Goal: Check status: Check status

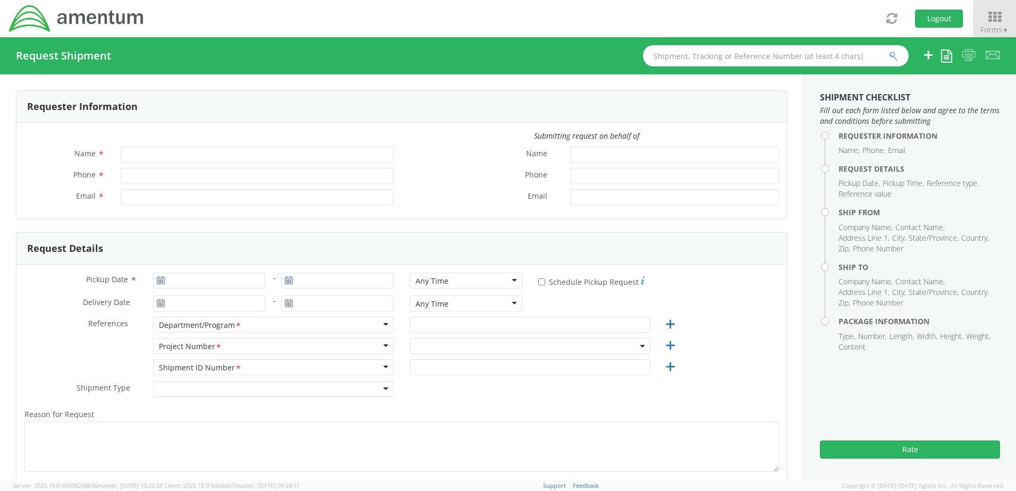
type input "[PERSON_NAME]"
type input "806182242"
type input "[PERSON_NAME][EMAIL_ADDRESS][PERSON_NAME][DOMAIN_NAME]"
click at [998, 20] on icon at bounding box center [993, 17] width 49 height 15
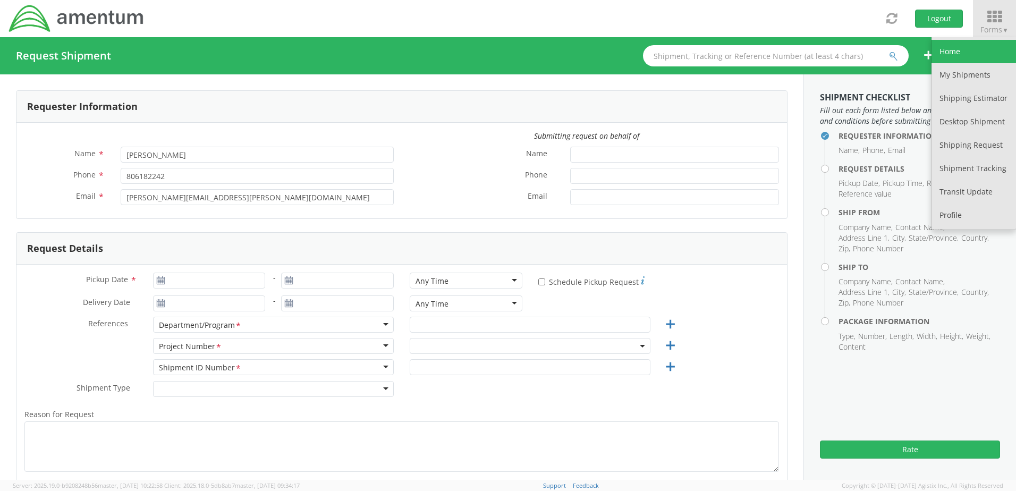
select select "OVHD.100552.00000"
click at [972, 81] on link "My Shipments" at bounding box center [973, 74] width 84 height 23
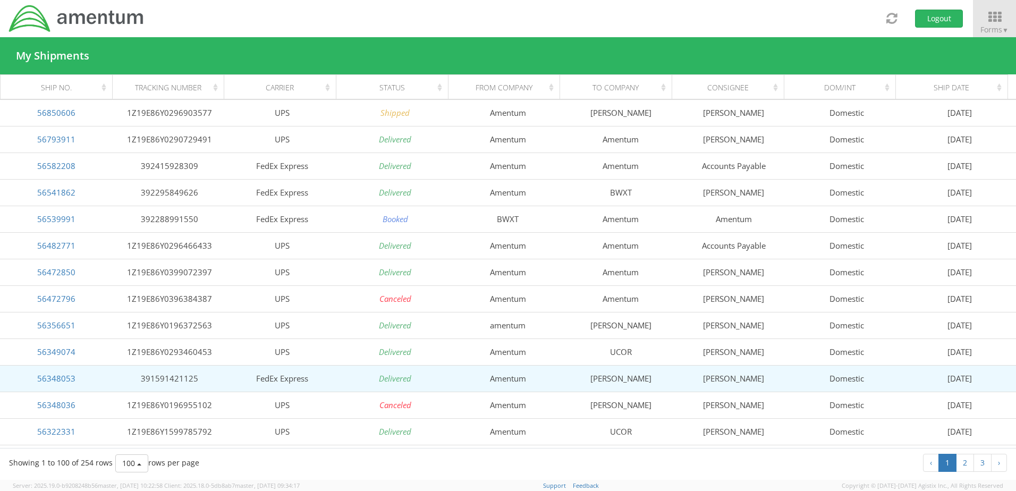
click at [670, 383] on td "[PERSON_NAME]" at bounding box center [620, 378] width 113 height 27
click at [40, 381] on link "56348053" at bounding box center [56, 378] width 38 height 11
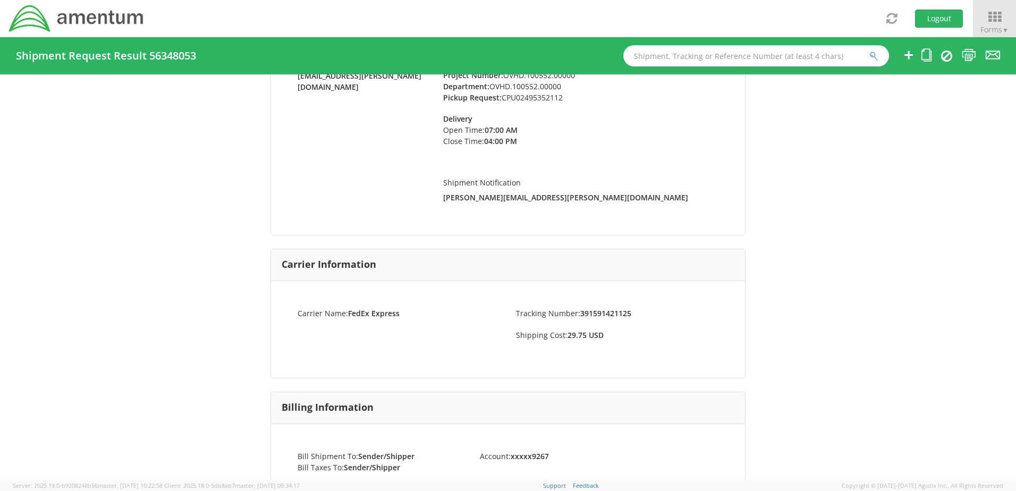
scroll to position [478, 0]
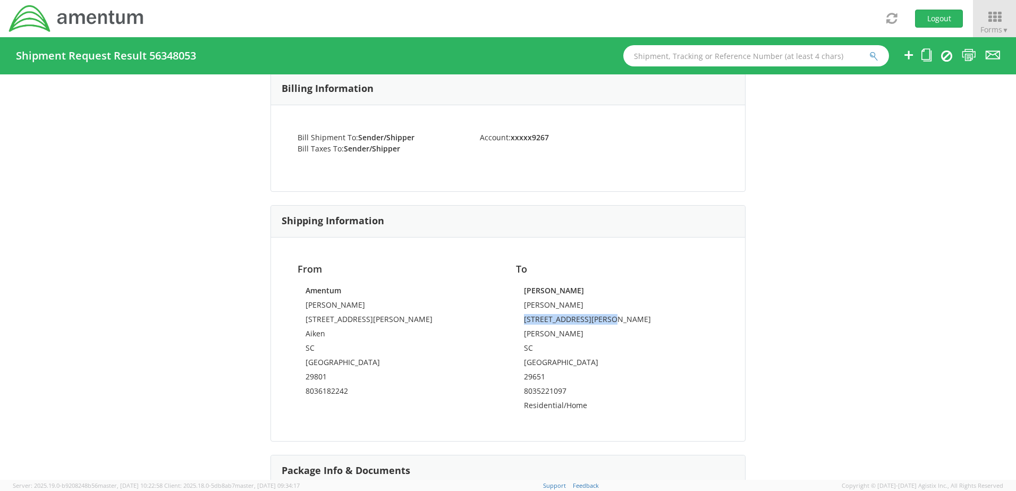
drag, startPoint x: 522, startPoint y: 319, endPoint x: 603, endPoint y: 322, distance: 81.3
click at [603, 322] on td "[STREET_ADDRESS][PERSON_NAME]" at bounding box center [617, 321] width 186 height 14
copy td "[STREET_ADDRESS][PERSON_NAME]"
click at [527, 380] on td "29651" at bounding box center [617, 378] width 186 height 14
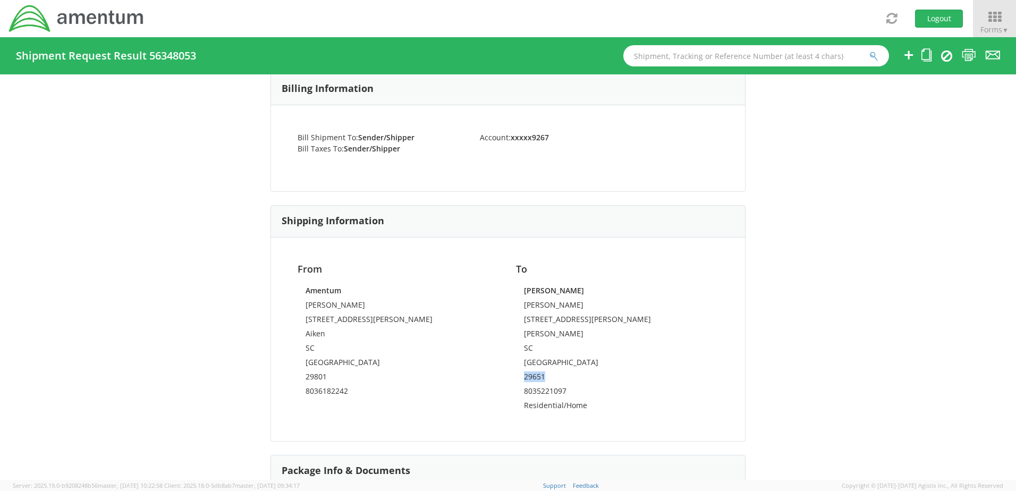
copy td "29651"
click at [553, 391] on td "8035221097" at bounding box center [617, 393] width 186 height 14
copy td "8035221097"
